Goal: Transaction & Acquisition: Purchase product/service

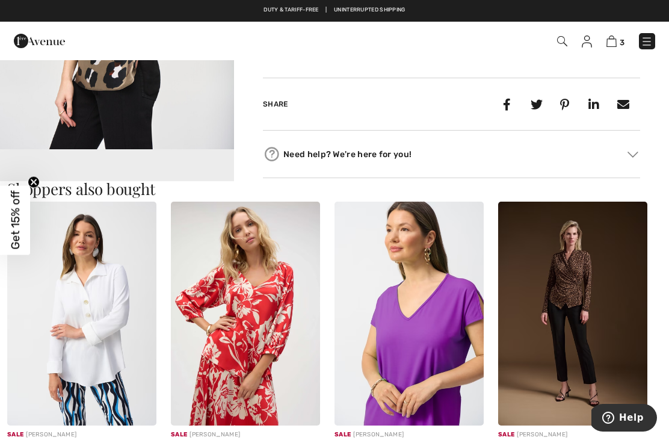
scroll to position [608, 0]
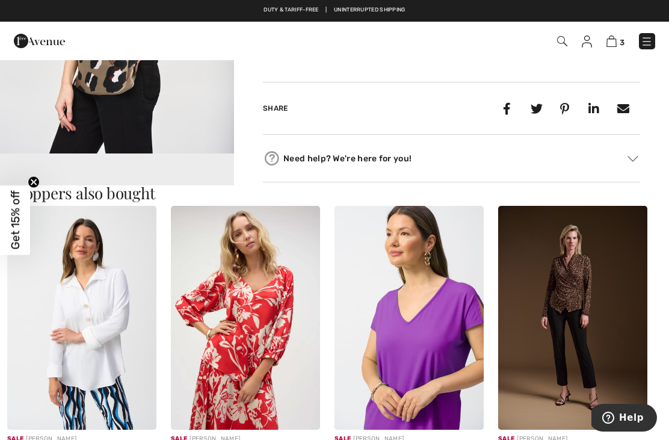
click at [86, 304] on img at bounding box center [81, 318] width 149 height 224
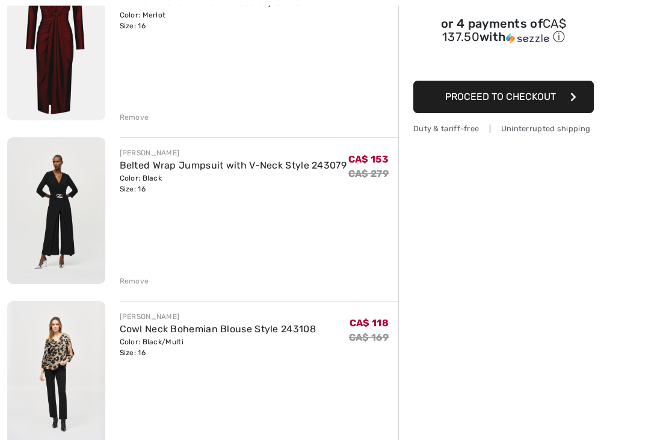
scroll to position [181, 0]
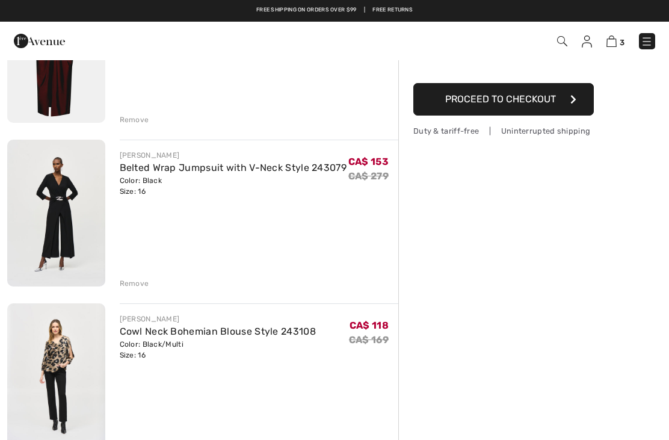
click at [53, 206] on img at bounding box center [56, 213] width 98 height 146
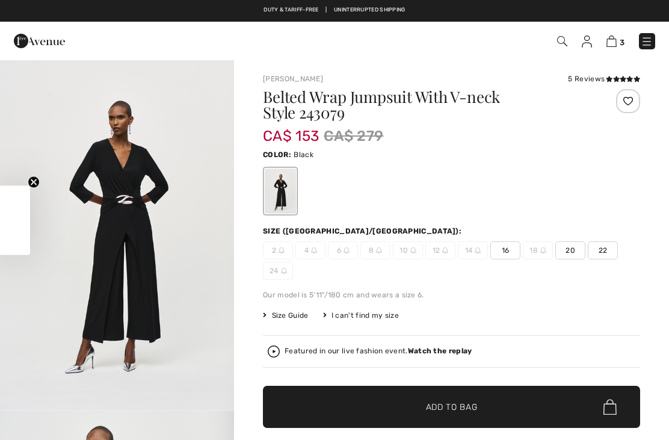
checkbox input "true"
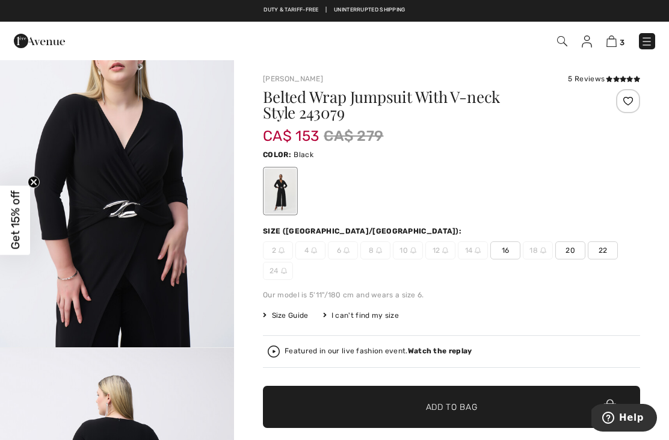
click at [615, 42] on img at bounding box center [611, 40] width 10 height 11
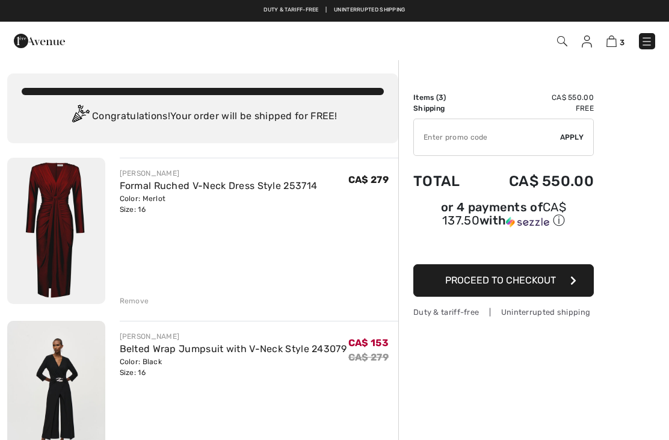
click at [46, 224] on img at bounding box center [56, 231] width 98 height 146
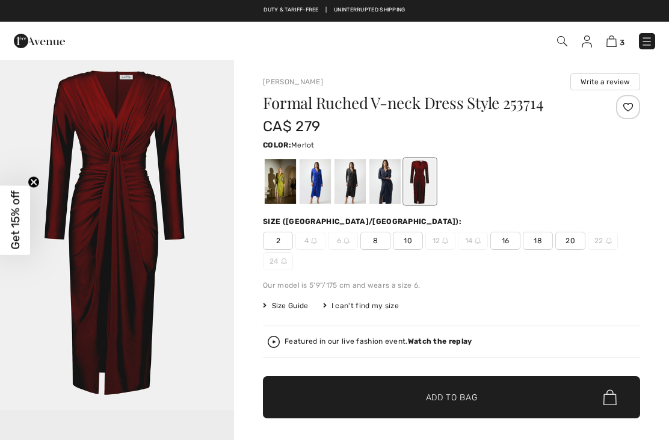
checkbox input "true"
click at [288, 300] on span "Size Guide" at bounding box center [285, 305] width 45 height 11
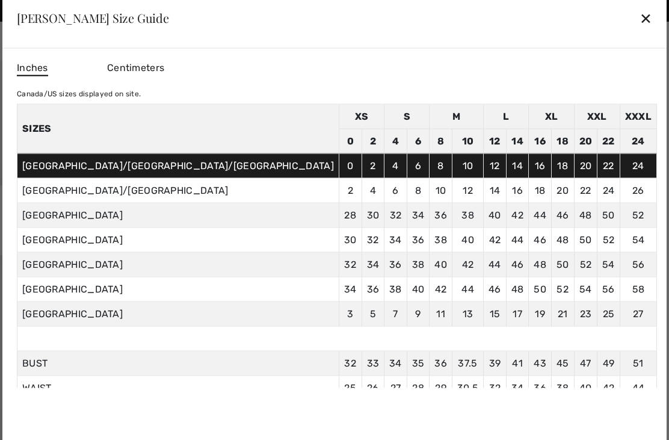
click at [640, 20] on div "✕" at bounding box center [646, 17] width 13 height 25
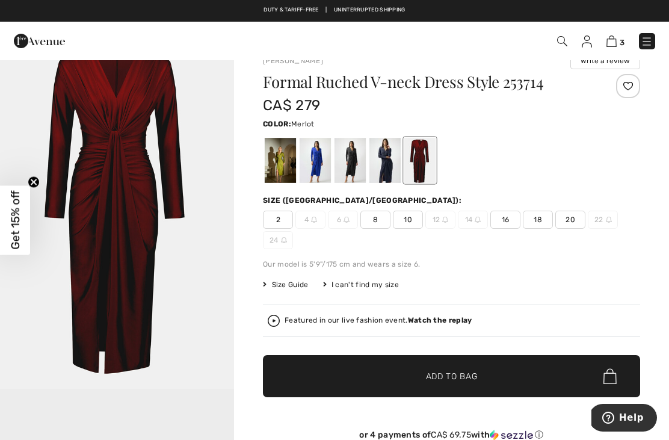
scroll to position [17, 0]
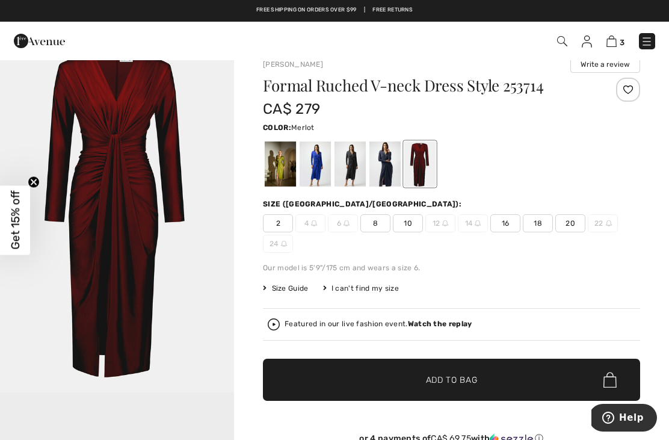
click at [616, 35] on img at bounding box center [611, 40] width 10 height 11
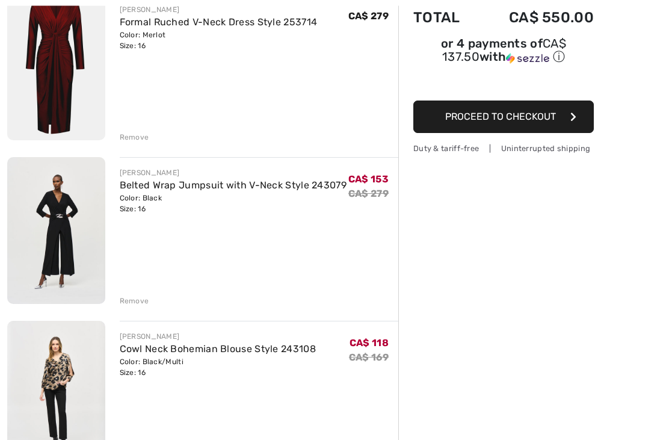
scroll to position [164, 0]
click at [140, 140] on div "Remove" at bounding box center [134, 137] width 29 height 11
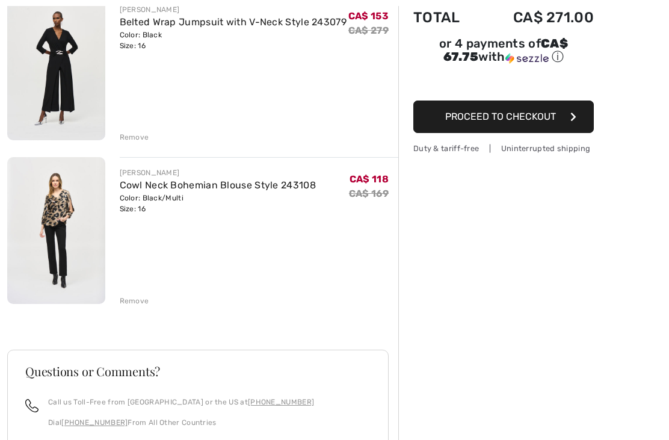
click at [526, 123] on button "Proceed to Checkout" at bounding box center [503, 116] width 180 height 32
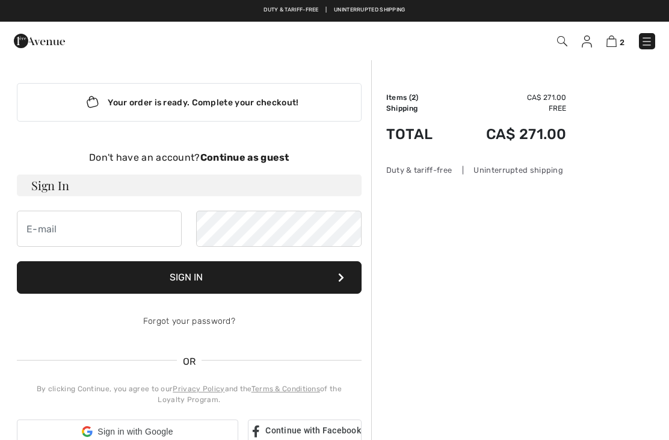
checkbox input "true"
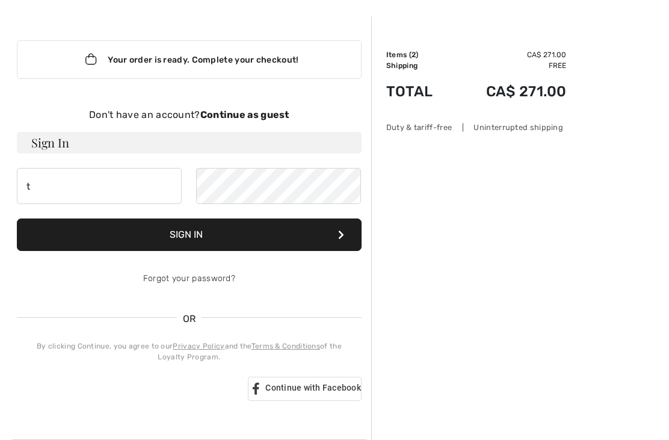
scroll to position [30, 0]
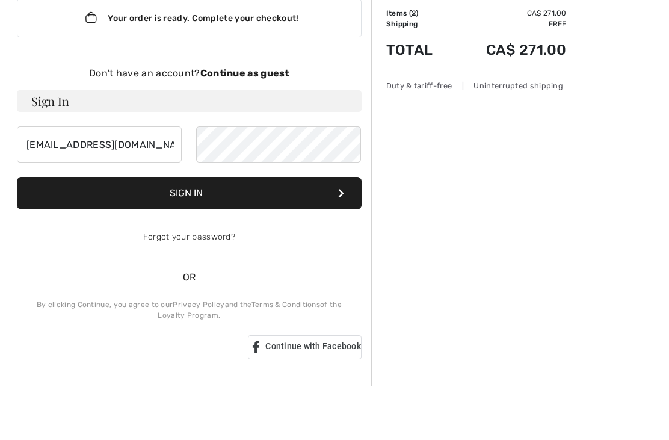
type input "tandamontreal@gmail.com"
click at [245, 231] on button "Sign In" at bounding box center [189, 247] width 345 height 32
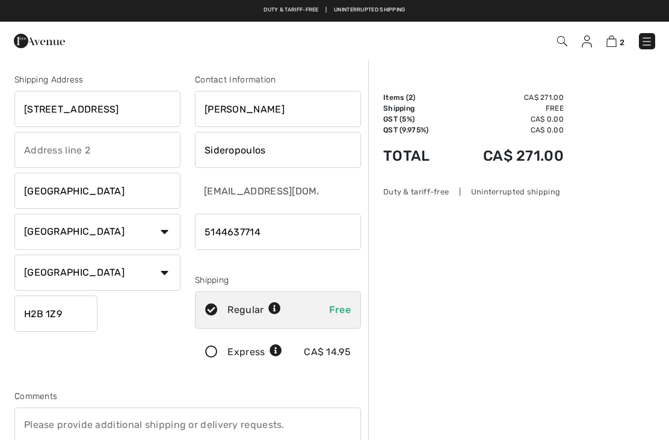
click at [145, 106] on input "[STREET_ADDRESS]" at bounding box center [97, 109] width 166 height 36
type input "5475"
type input "Earnscliffe Ave"
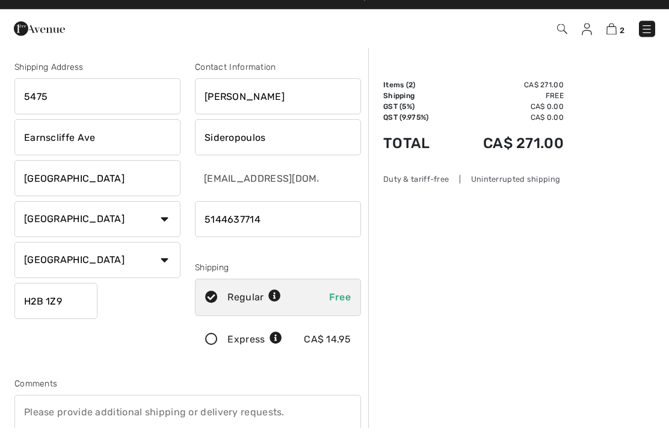
click at [128, 96] on input "5475" at bounding box center [97, 109] width 166 height 36
type input "[STREET_ADDRESS]"
click at [141, 138] on input "Earnscliffe Ave" at bounding box center [97, 150] width 166 height 36
type input "E"
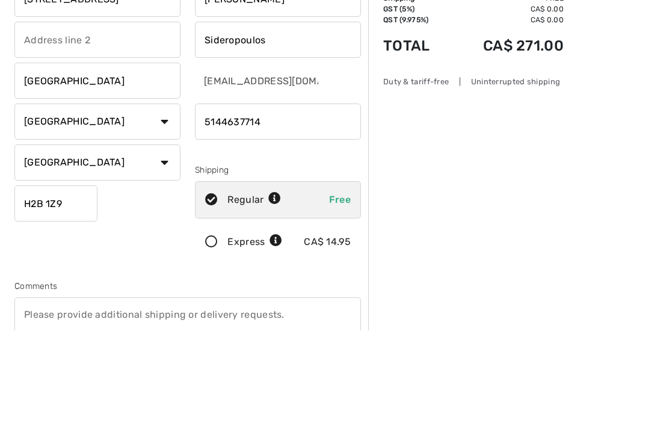
click at [60, 295] on input "H2B 1Z9" at bounding box center [55, 313] width 83 height 36
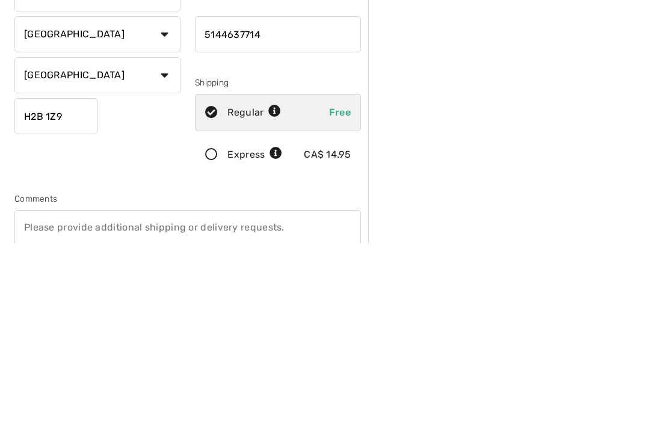
type input "H3X2P8"
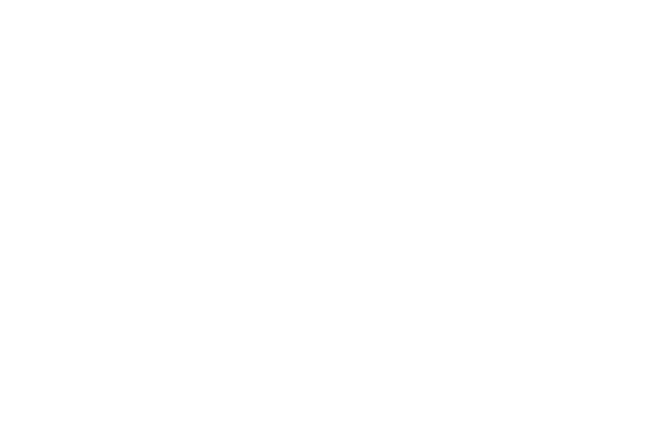
scroll to position [3, 0]
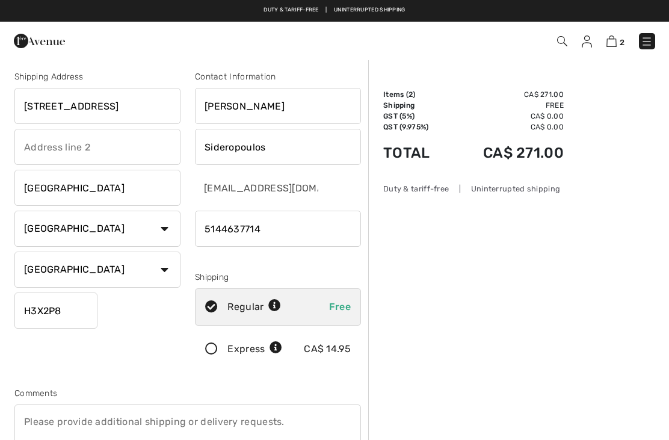
click at [609, 120] on div "Order Summary Details Items ( 2 ) CA$ 271.00 Promo code CA$ 0.00 Shipping Free …" at bounding box center [518, 447] width 301 height 782
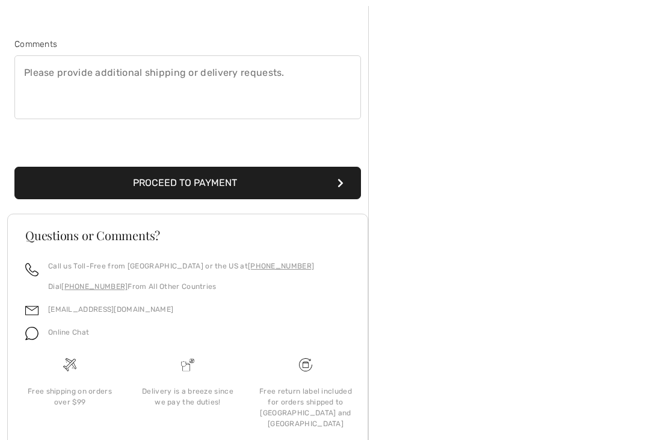
scroll to position [352, 0]
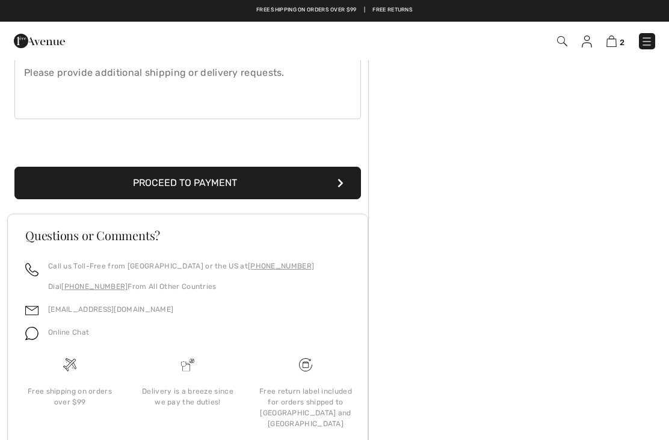
click at [194, 179] on button "Proceed to Payment" at bounding box center [187, 183] width 347 height 32
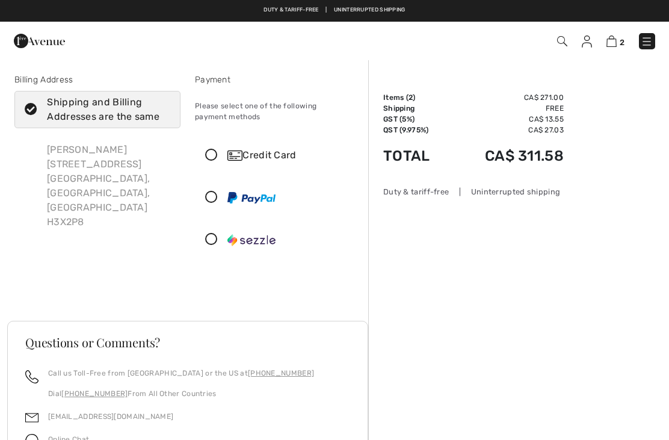
click at [212, 156] on icon at bounding box center [212, 155] width 32 height 13
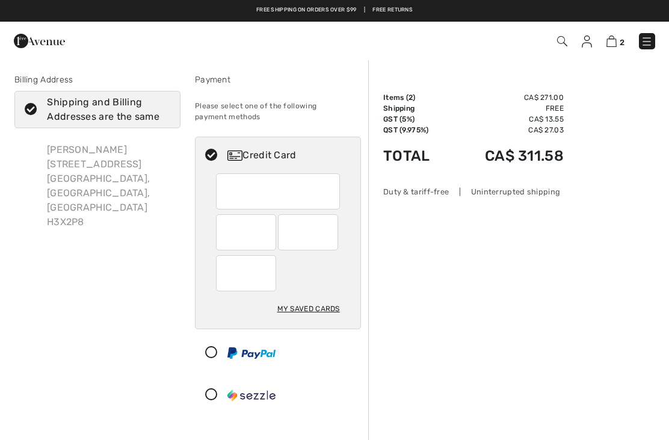
click at [330, 312] on div "My Saved Cards" at bounding box center [308, 308] width 63 height 20
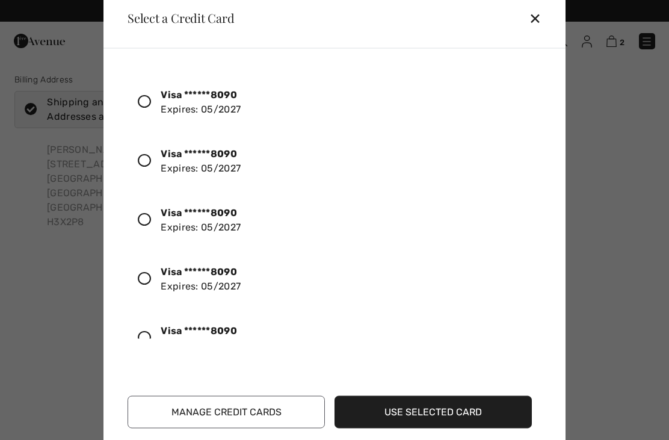
click at [145, 98] on icon at bounding box center [144, 100] width 13 height 13
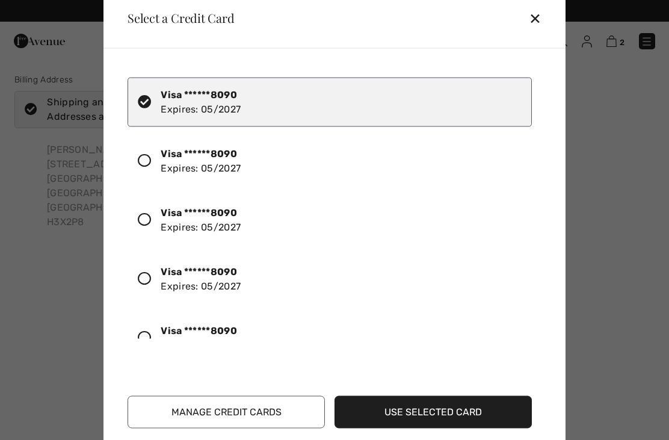
click at [458, 415] on button "Use Selected Card" at bounding box center [433, 411] width 197 height 32
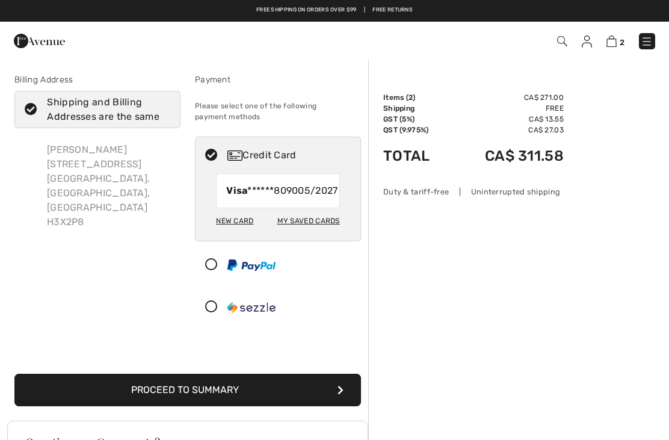
click at [298, 403] on button "Proceed to Summary" at bounding box center [187, 390] width 347 height 32
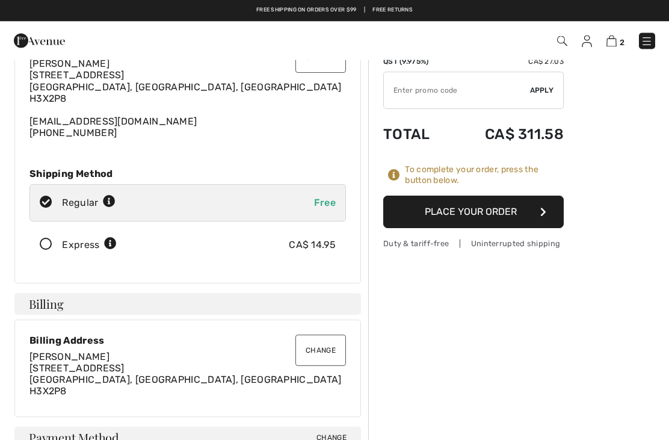
scroll to position [69, 0]
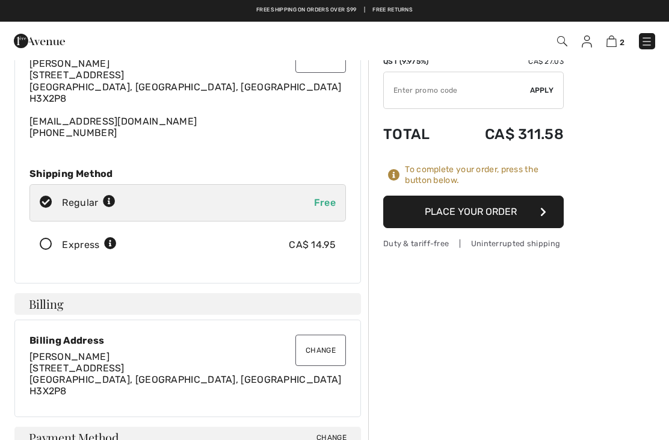
click at [482, 209] on button "Place Your Order" at bounding box center [473, 212] width 180 height 32
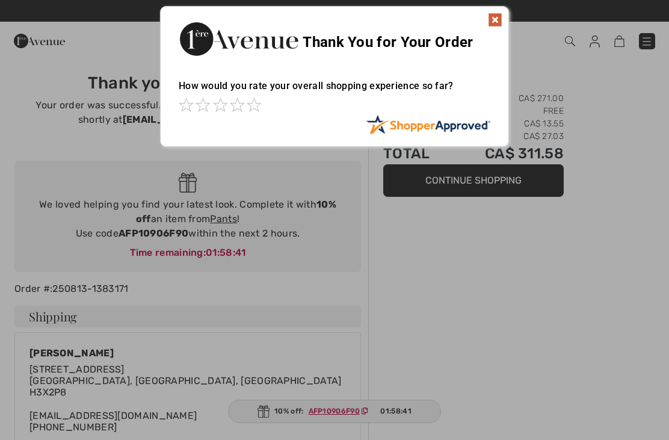
click at [496, 25] on img at bounding box center [495, 20] width 14 height 14
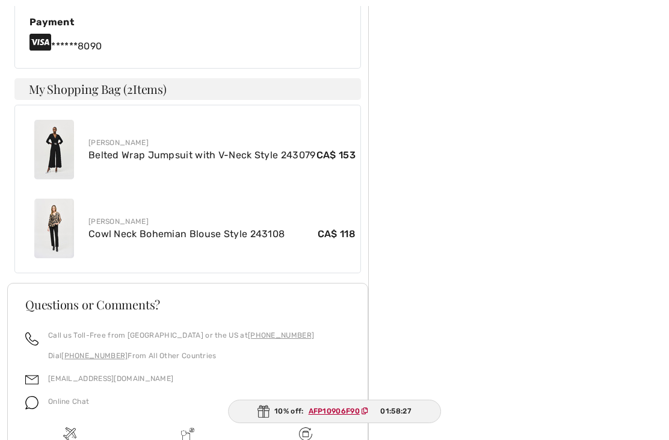
scroll to position [658, 0]
